Goal: Task Accomplishment & Management: Manage account settings

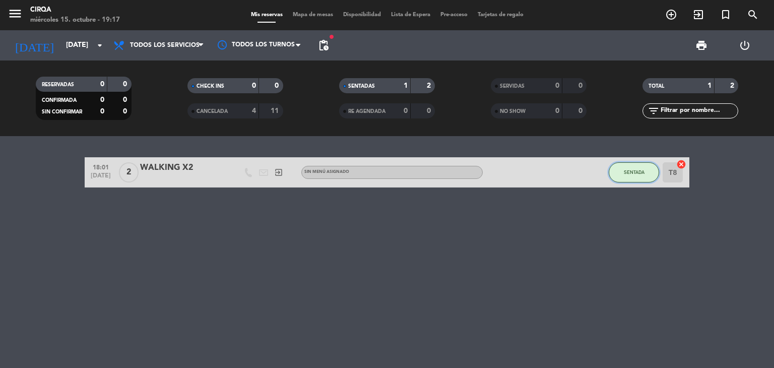
click at [631, 166] on button "SENTADA" at bounding box center [633, 172] width 50 height 20
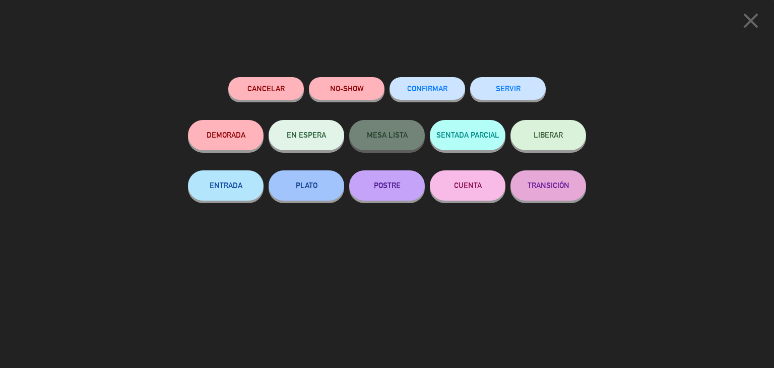
click at [529, 99] on div "SERVIR" at bounding box center [508, 98] width 76 height 43
click at [516, 82] on button "SERVIR" at bounding box center [508, 88] width 76 height 23
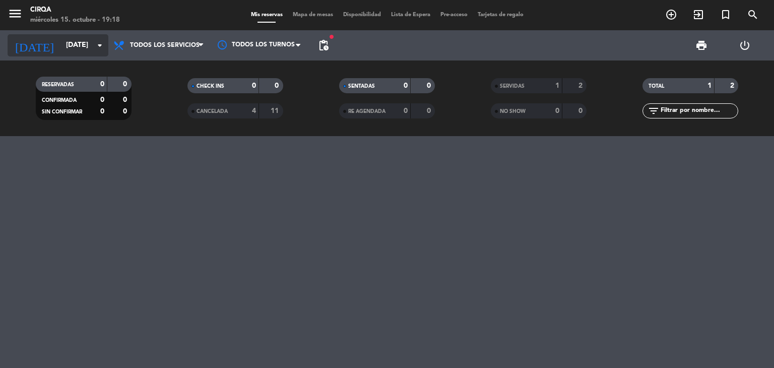
click at [61, 42] on input "[DATE]" at bounding box center [109, 45] width 96 height 18
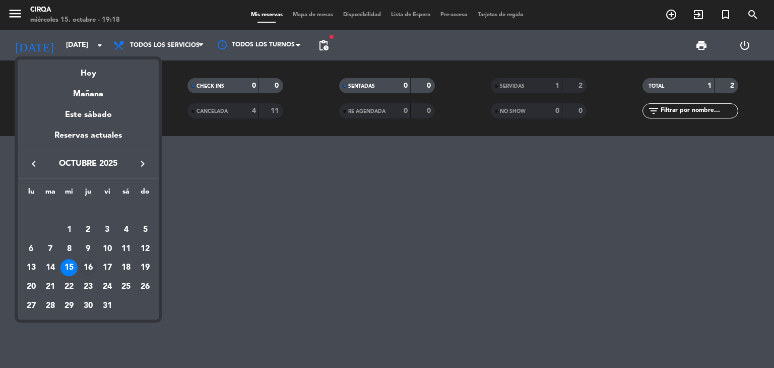
click at [89, 266] on div "16" at bounding box center [88, 267] width 17 height 17
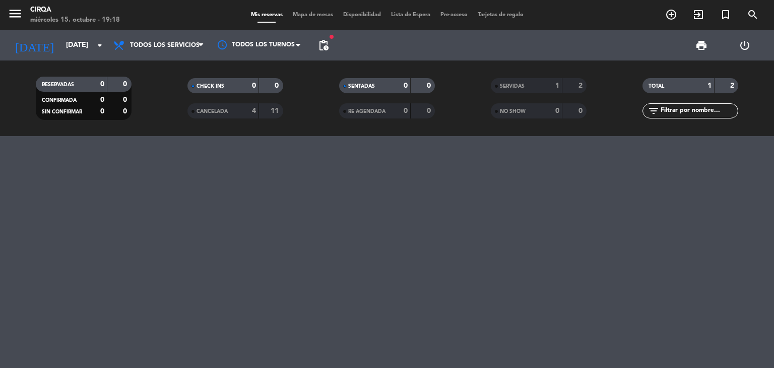
type input "[DEMOGRAPHIC_DATA][DATE]"
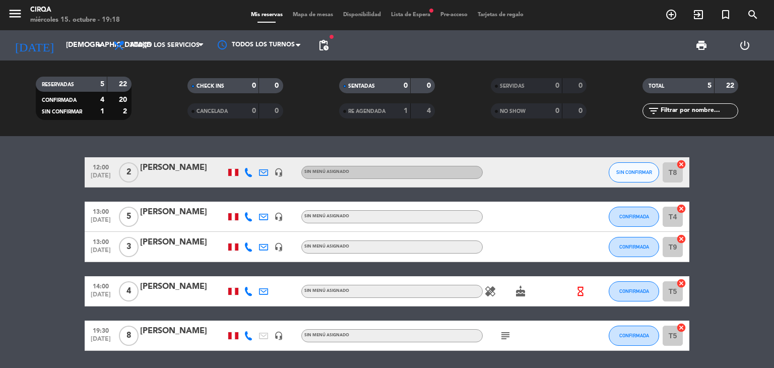
click at [413, 5] on div "menu CIRQA [DATE] 15. octubre - 19:18 Mis reservas Mapa de mesas Disponibilidad…" at bounding box center [387, 15] width 774 height 30
click at [407, 16] on span "Lista de Espera fiber_manual_record" at bounding box center [410, 15] width 49 height 6
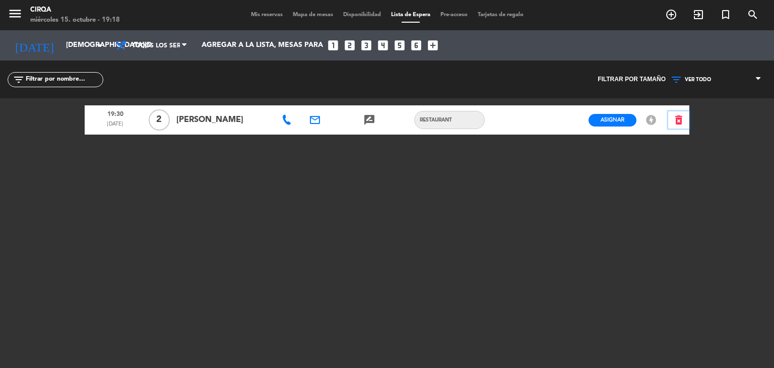
click at [676, 119] on icon "delete_forever" at bounding box center [678, 120] width 12 height 12
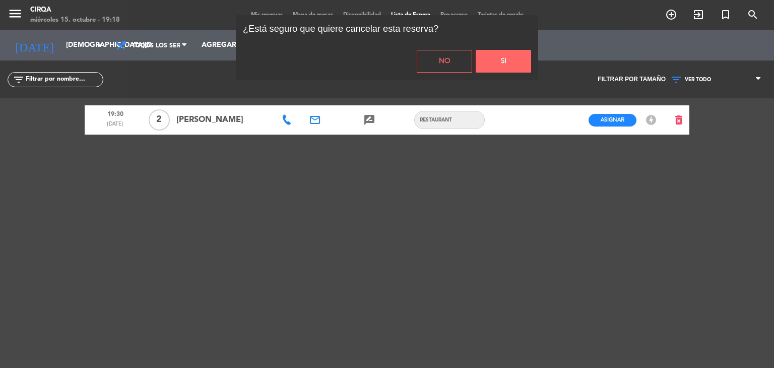
click at [491, 43] on div "No Si" at bounding box center [387, 61] width 302 height 37
click at [494, 59] on button "Si" at bounding box center [502, 61] width 55 height 23
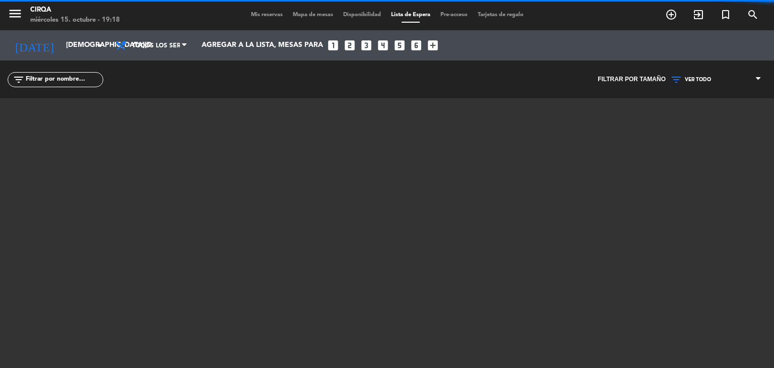
click at [256, 12] on span "Mis reservas" at bounding box center [267, 15] width 42 height 6
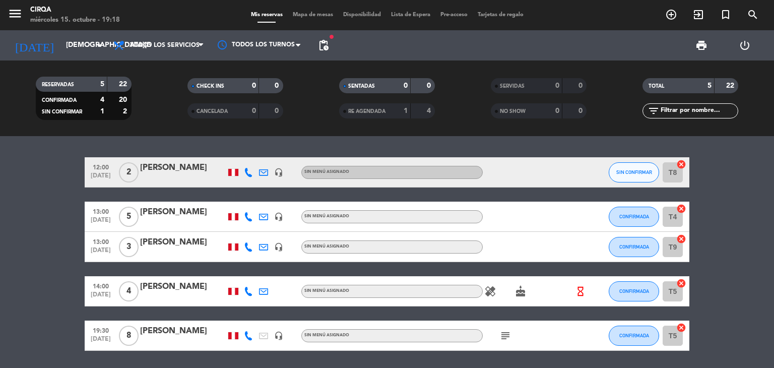
click at [623, 183] on div "SIN CONFIRMAR" at bounding box center [633, 172] width 50 height 30
click at [627, 176] on button "SIN CONFIRMAR" at bounding box center [633, 172] width 50 height 20
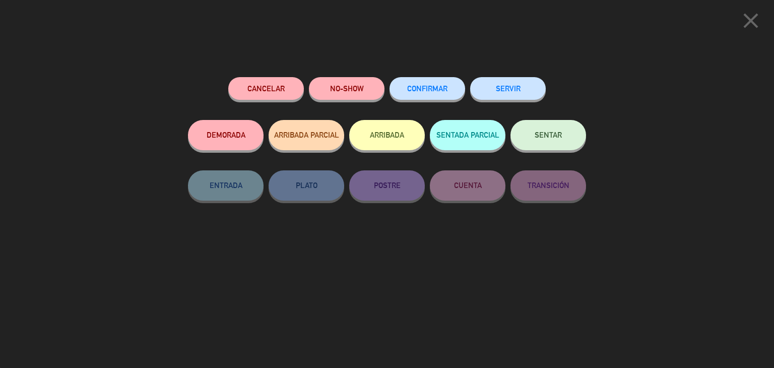
click at [550, 131] on span "SENTAR" at bounding box center [547, 134] width 27 height 9
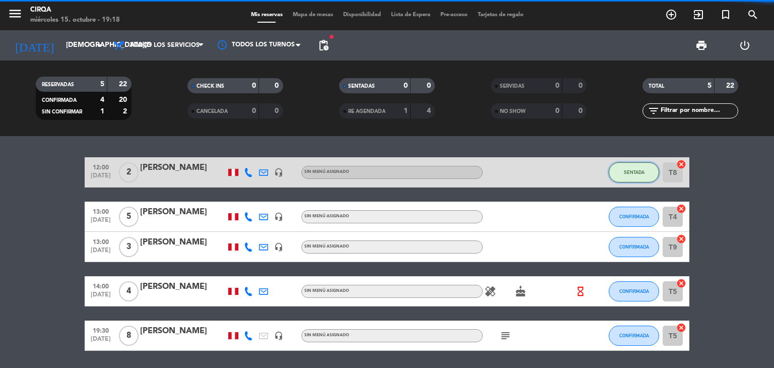
click at [627, 170] on span "SENTADA" at bounding box center [634, 172] width 21 height 6
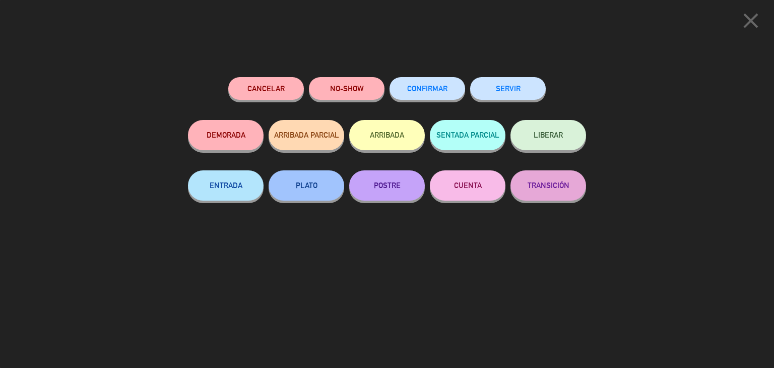
click at [675, 77] on div "close Cancelar NO-SHOW CONFIRMAR SERVIR DEMORADA ARRIBADA PARCIAL ARRIBADA SENT…" at bounding box center [387, 184] width 774 height 368
click at [744, 18] on icon "close" at bounding box center [750, 20] width 25 height 25
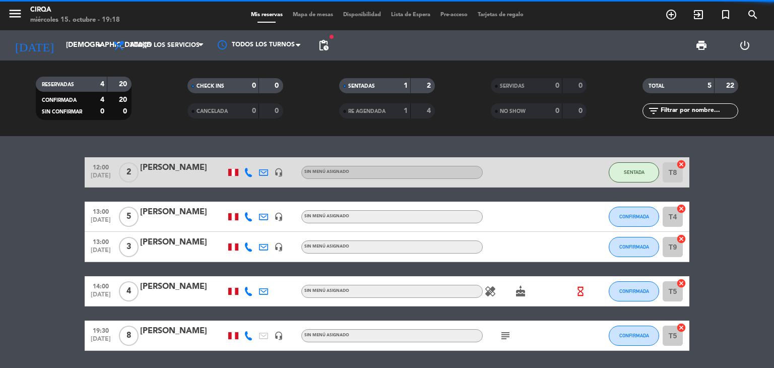
click at [279, 174] on icon "headset_mic" at bounding box center [278, 172] width 9 height 9
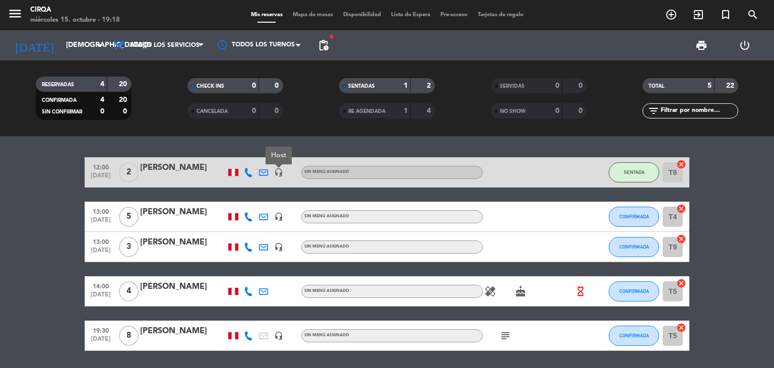
click at [321, 164] on div "12:00 [DATE] 2 [PERSON_NAME] headset_mic Host Sin menú asignado SENTADA T8 canc…" at bounding box center [387, 172] width 604 height 30
click at [289, 170] on div at bounding box center [293, 172] width 15 height 30
click at [506, 170] on div at bounding box center [528, 172] width 91 height 30
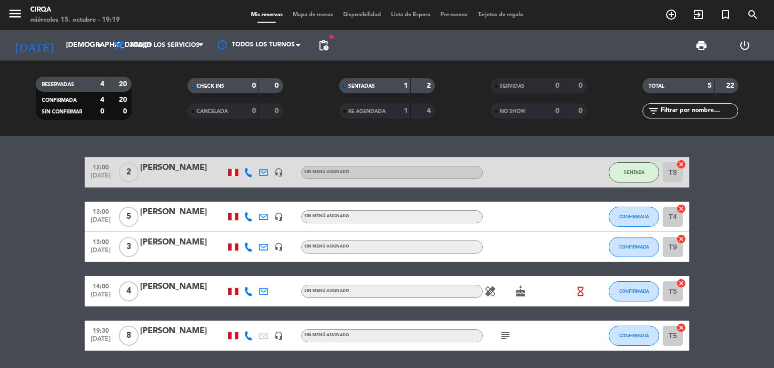
click at [506, 170] on div at bounding box center [528, 172] width 91 height 30
click at [163, 171] on div "[PERSON_NAME]" at bounding box center [183, 167] width 86 height 13
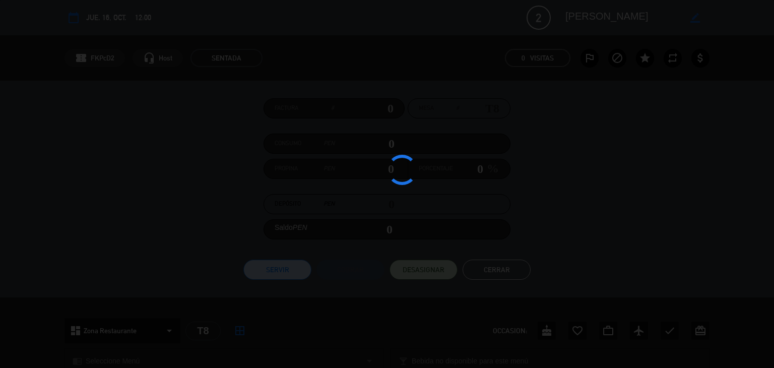
click at [163, 170] on div at bounding box center [387, 184] width 774 height 368
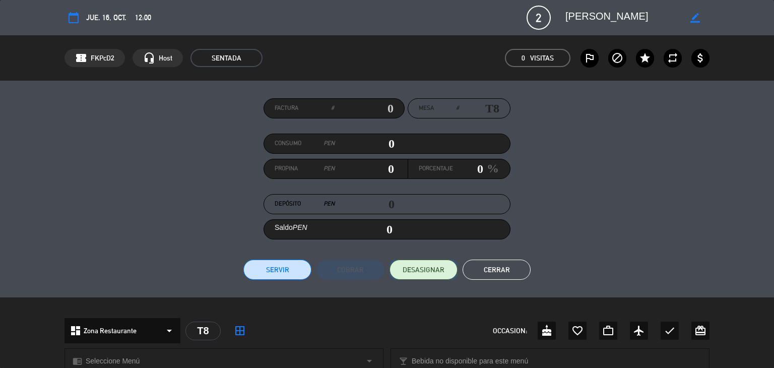
click at [396, 270] on button "DESASIGNAR" at bounding box center [423, 269] width 68 height 20
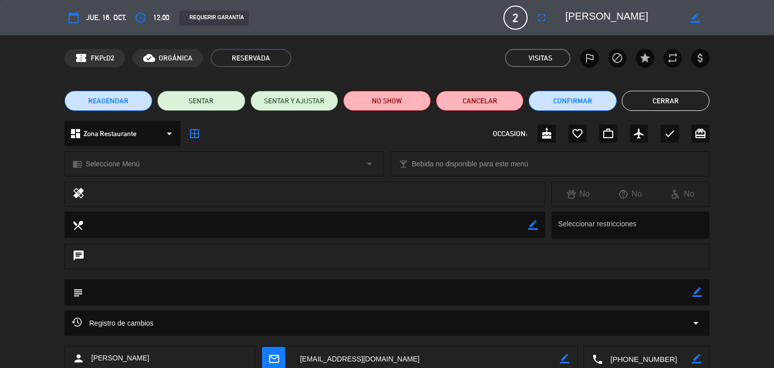
click at [662, 110] on button "Cerrar" at bounding box center [666, 101] width 88 height 20
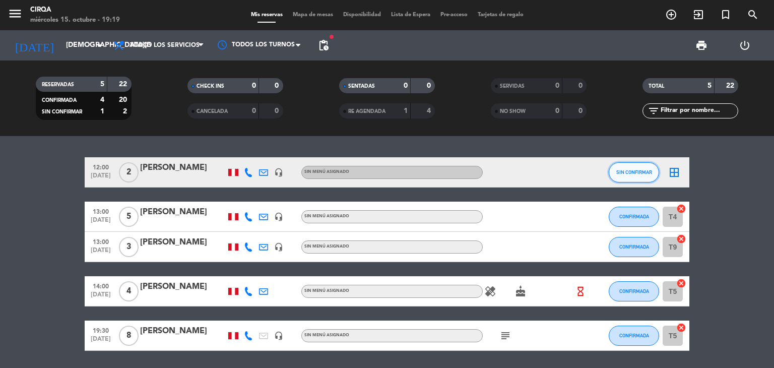
click at [624, 171] on span "SIN CONFIRMAR" at bounding box center [634, 172] width 36 height 6
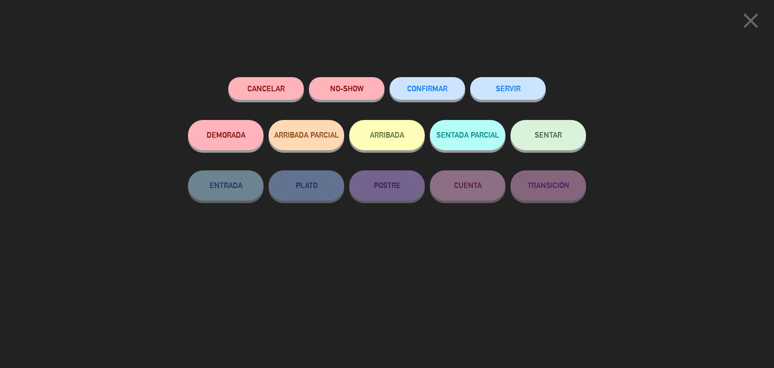
click at [433, 89] on span "CONFIRMAR" at bounding box center [427, 88] width 40 height 9
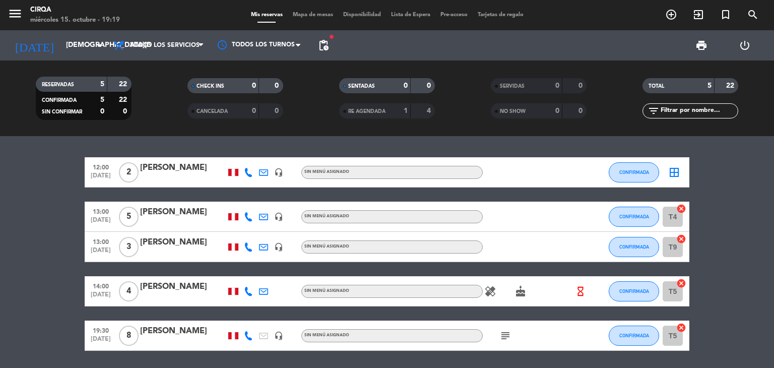
click at [484, 287] on span "healing" at bounding box center [490, 291] width 15 height 12
click at [490, 288] on icon "healing" at bounding box center [490, 291] width 12 height 12
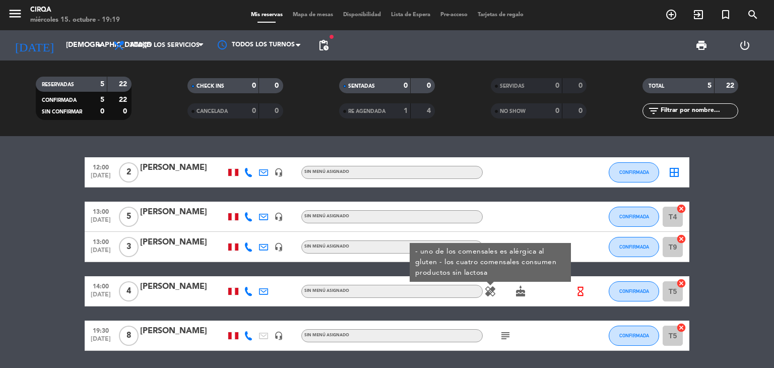
click at [520, 292] on icon "cake" at bounding box center [520, 291] width 12 height 12
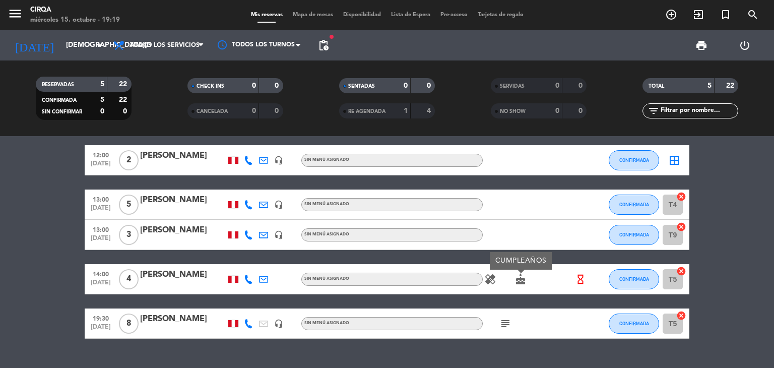
scroll to position [33, 0]
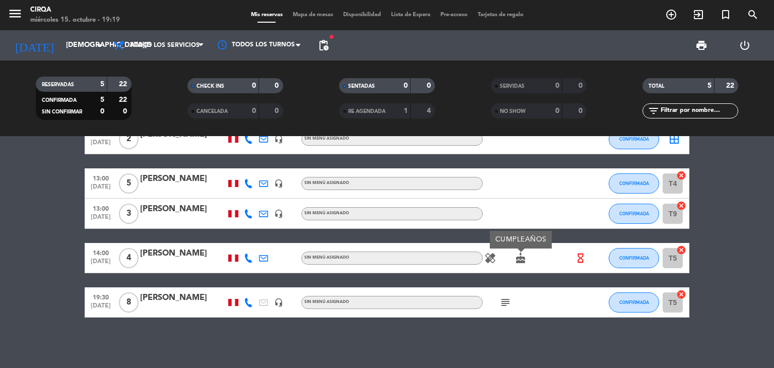
click at [509, 297] on icon "subject" at bounding box center [505, 302] width 12 height 12
